Goal: Browse casually: Explore the website without a specific task or goal

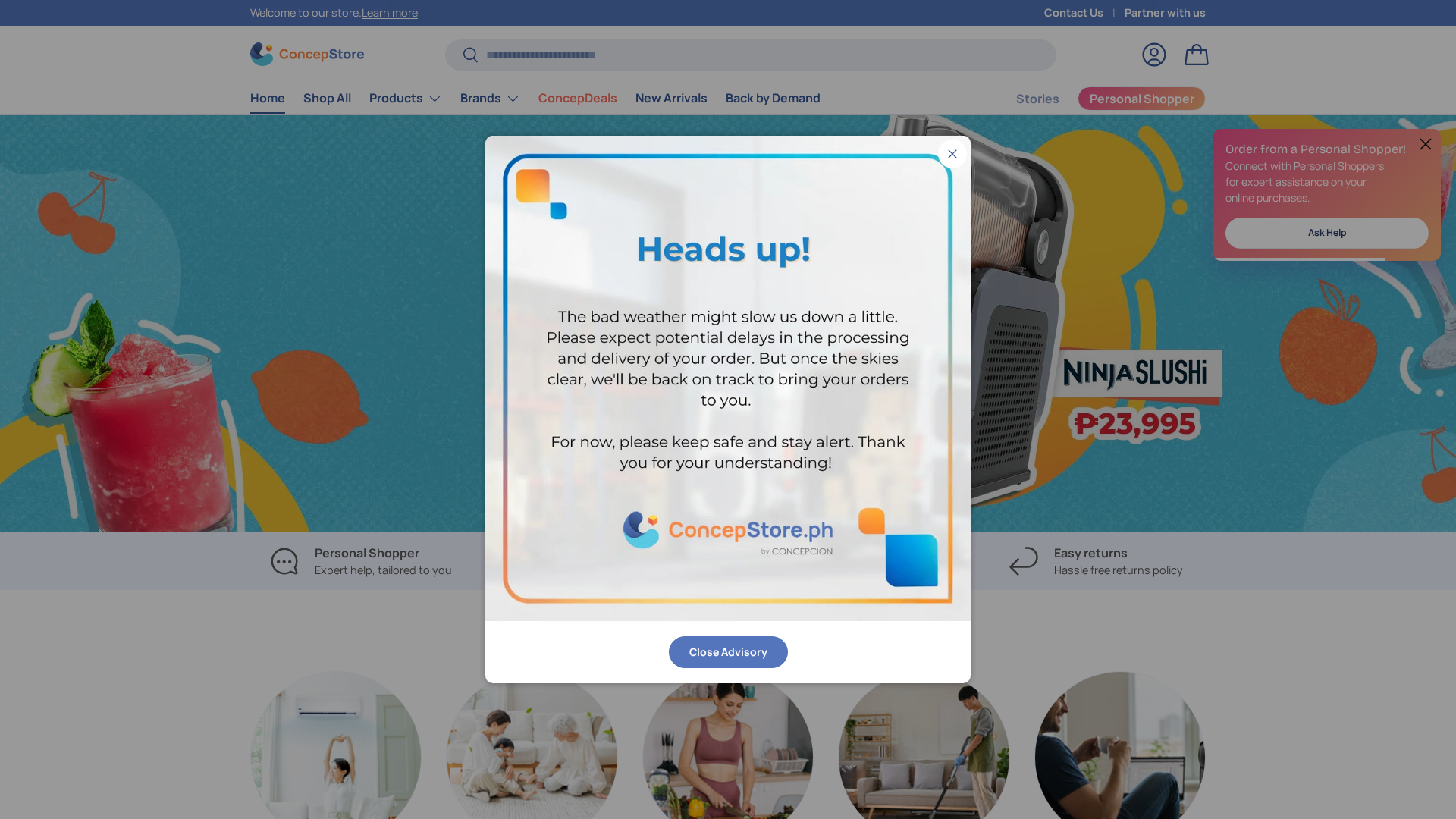
scroll to position [0, 1456]
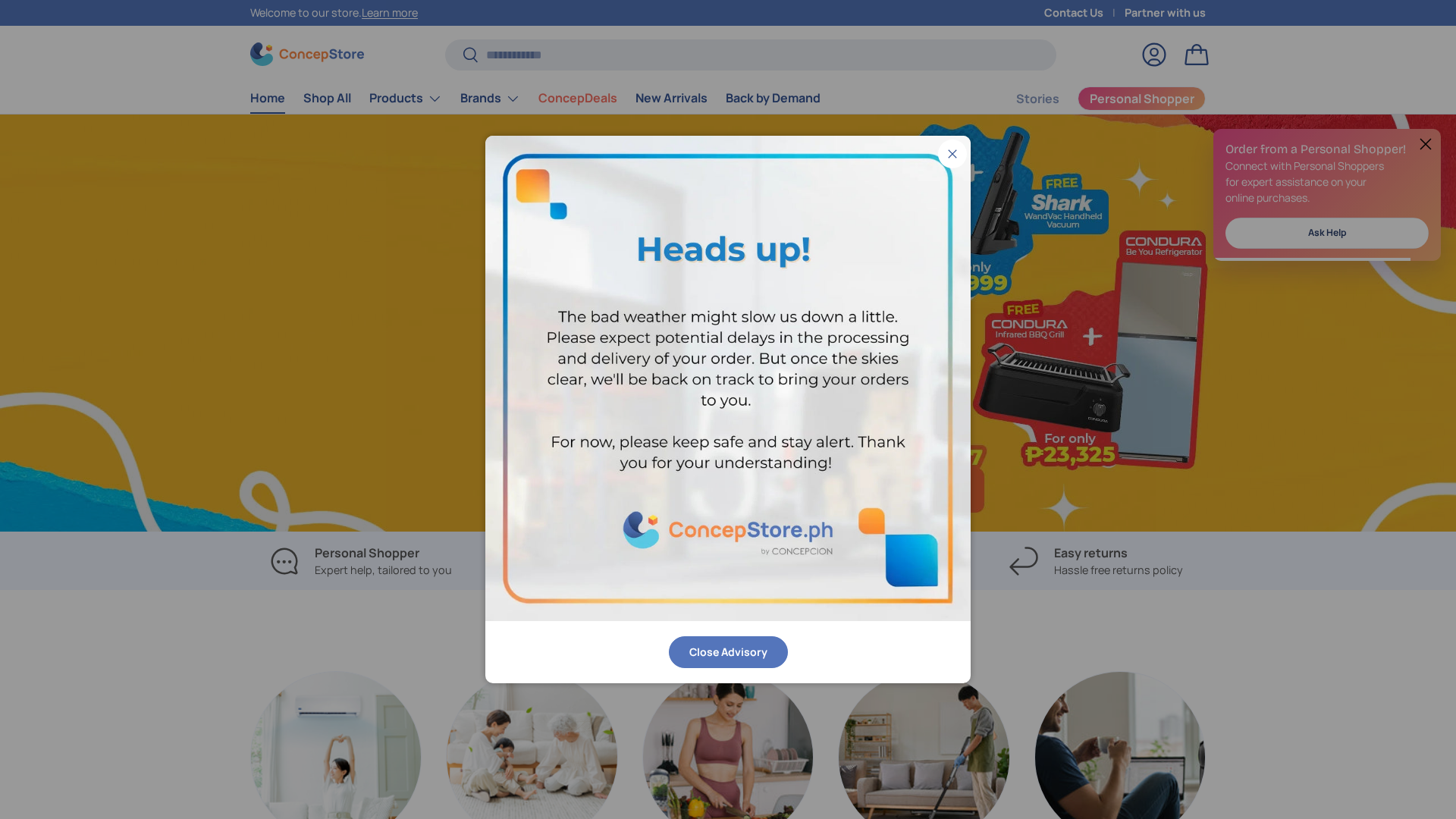
scroll to position [0, 1456]
